Goal: Transaction & Acquisition: Purchase product/service

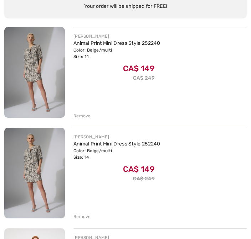
scroll to position [82, 0]
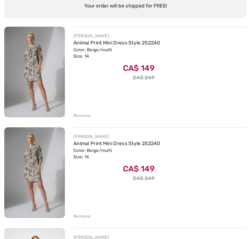
click at [80, 116] on div "Remove" at bounding box center [81, 116] width 17 height 6
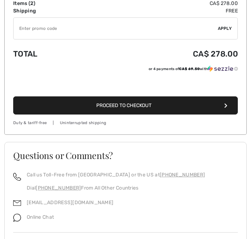
scroll to position [342, 0]
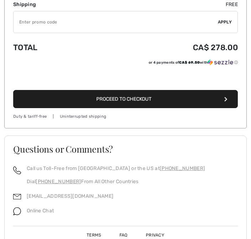
click at [109, 101] on span "Proceed to Checkout" at bounding box center [123, 99] width 55 height 6
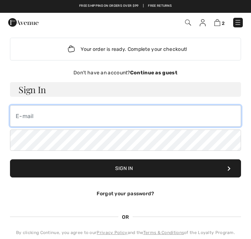
click at [24, 118] on input "email" at bounding box center [125, 115] width 231 height 21
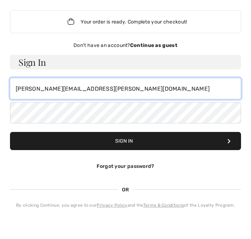
type input "[PERSON_NAME][EMAIL_ADDRESS][PERSON_NAME][DOMAIN_NAME]"
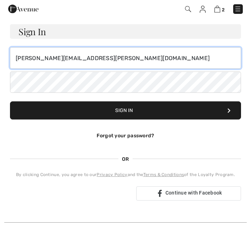
scroll to position [40, 0]
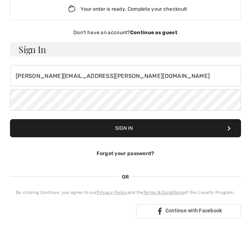
click at [153, 31] on strong "Continue as guest" at bounding box center [153, 33] width 47 height 6
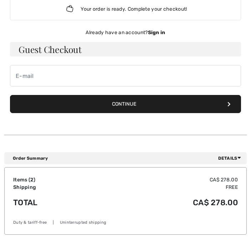
scroll to position [40, 0]
click at [102, 50] on h3 "Guest Checkout" at bounding box center [125, 49] width 231 height 15
click at [126, 104] on button "Continue" at bounding box center [125, 104] width 231 height 18
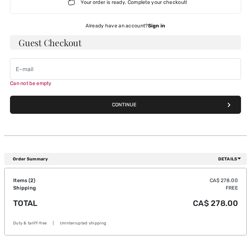
scroll to position [57, 0]
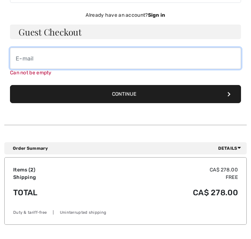
click at [26, 57] on input "email" at bounding box center [125, 58] width 231 height 21
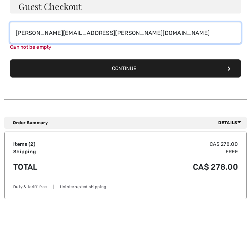
type input "[PERSON_NAME][EMAIL_ADDRESS][PERSON_NAME][DOMAIN_NAME]"
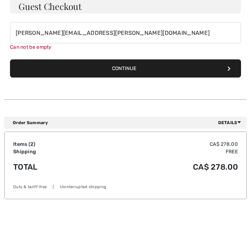
click at [124, 85] on button "Continue" at bounding box center [125, 94] width 231 height 18
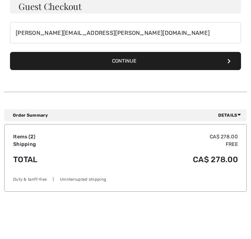
scroll to position [83, 0]
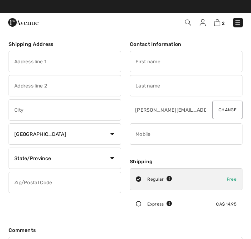
click at [31, 61] on input "text" at bounding box center [65, 61] width 113 height 21
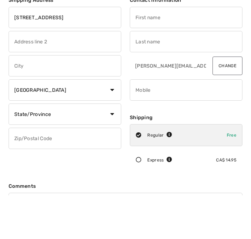
type input "76 boulevard de la capitale"
click at [21, 99] on input "text" at bounding box center [65, 109] width 113 height 21
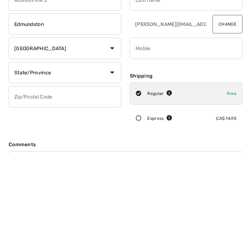
type input "Edmundston"
click at [111, 148] on select "State/Province Alberta British Columbia Manitoba New Brunswick Newfoundland and…" at bounding box center [65, 158] width 113 height 21
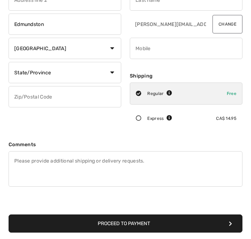
select select "NB"
click at [32, 98] on input "text" at bounding box center [65, 96] width 113 height 21
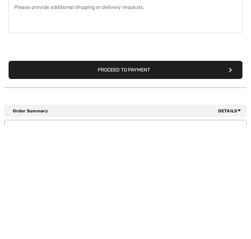
scroll to position [127, 0]
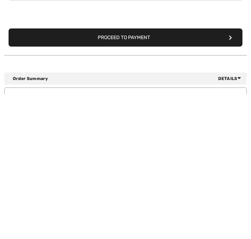
type input "E3V4E2"
click at [128, 174] on button "Proceed to Payment" at bounding box center [126, 183] width 234 height 18
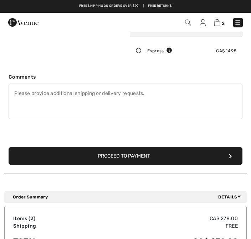
scroll to position [3, 0]
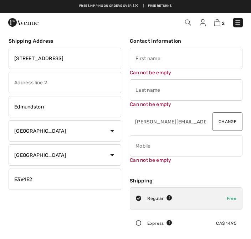
click at [140, 57] on input "text" at bounding box center [186, 58] width 113 height 21
click at [144, 91] on input "text" at bounding box center [186, 89] width 113 height 21
type input "Mona"
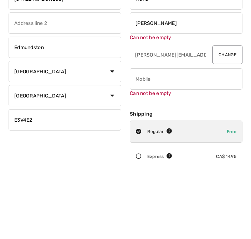
type input "Morin"
click at [144, 128] on div "Can not be empty" at bounding box center [186, 142] width 113 height 29
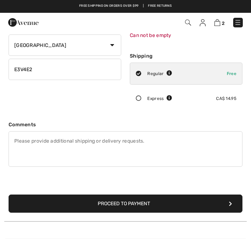
scroll to position [218, 0]
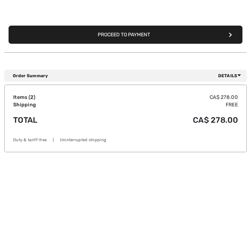
type input "5067373773"
click at [125, 90] on button "Proceed to Payment" at bounding box center [126, 99] width 234 height 18
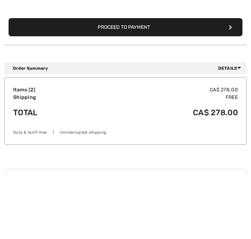
scroll to position [283, 0]
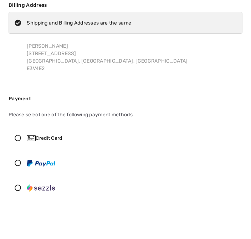
scroll to position [41, 0]
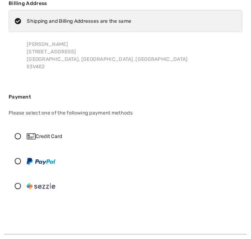
click at [20, 133] on icon at bounding box center [18, 136] width 18 height 6
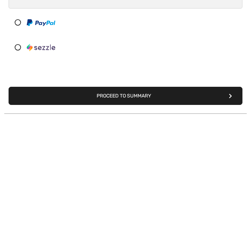
scroll to position [143, 0]
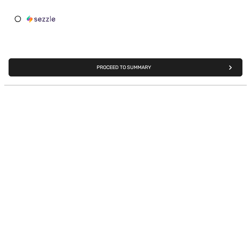
click at [110, 204] on button "Proceed to Summary" at bounding box center [126, 213] width 234 height 18
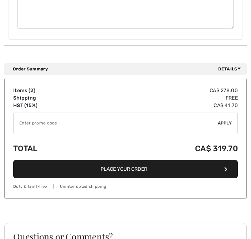
scroll to position [725, 0]
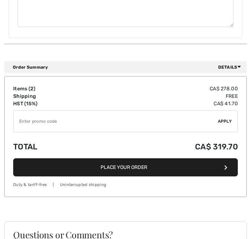
click at [120, 163] on button "Place Your Order" at bounding box center [125, 167] width 224 height 18
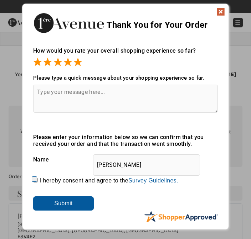
click at [66, 208] on input "Submit" at bounding box center [63, 204] width 61 height 14
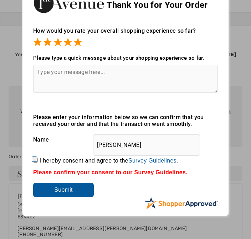
scroll to position [20, 0]
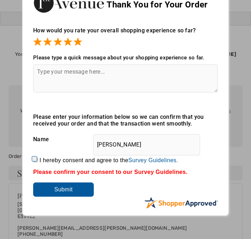
click at [38, 160] on input "I hereby consent and agree to the By submitting a review, you grant permission …" at bounding box center [35, 160] width 5 height 5
checkbox input "true"
click at [65, 191] on input "Submit" at bounding box center [63, 190] width 61 height 14
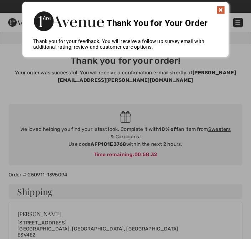
scroll to position [0, 0]
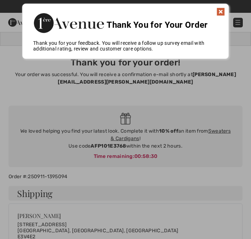
click at [219, 9] on img at bounding box center [220, 11] width 9 height 9
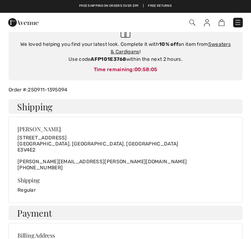
scroll to position [86, 0]
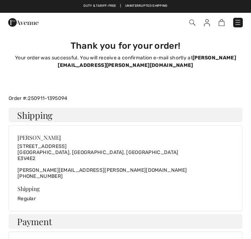
scroll to position [121, 0]
